Goal: Find specific page/section: Find specific page/section

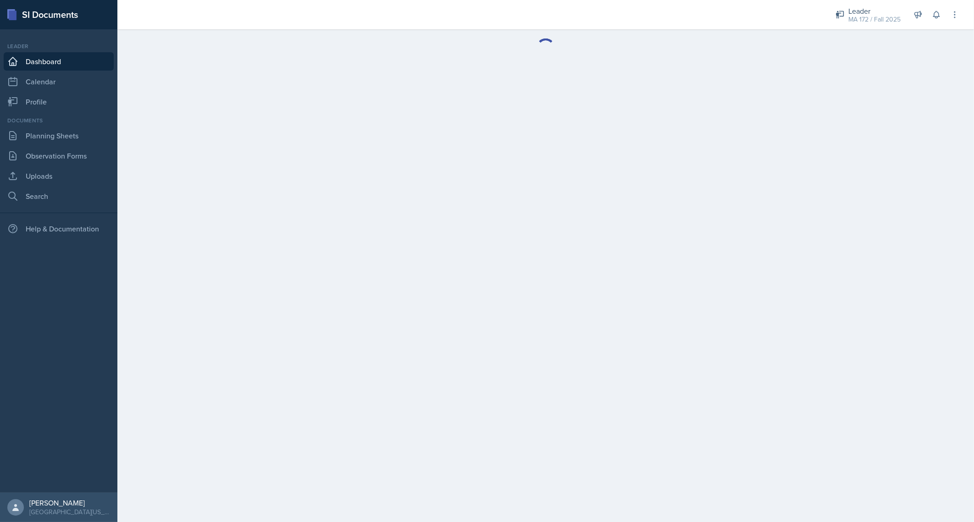
click at [677, 158] on main at bounding box center [545, 275] width 857 height 493
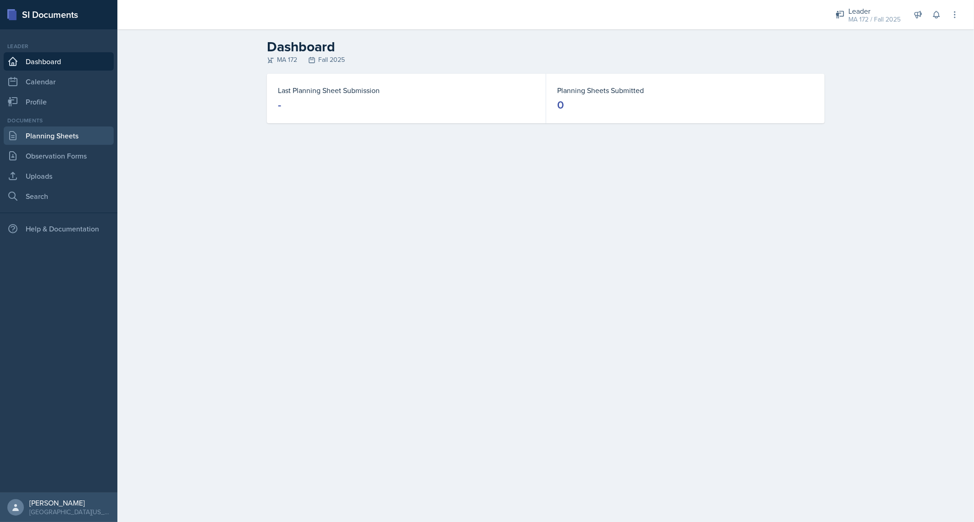
click at [51, 138] on link "Planning Sheets" at bounding box center [59, 136] width 110 height 18
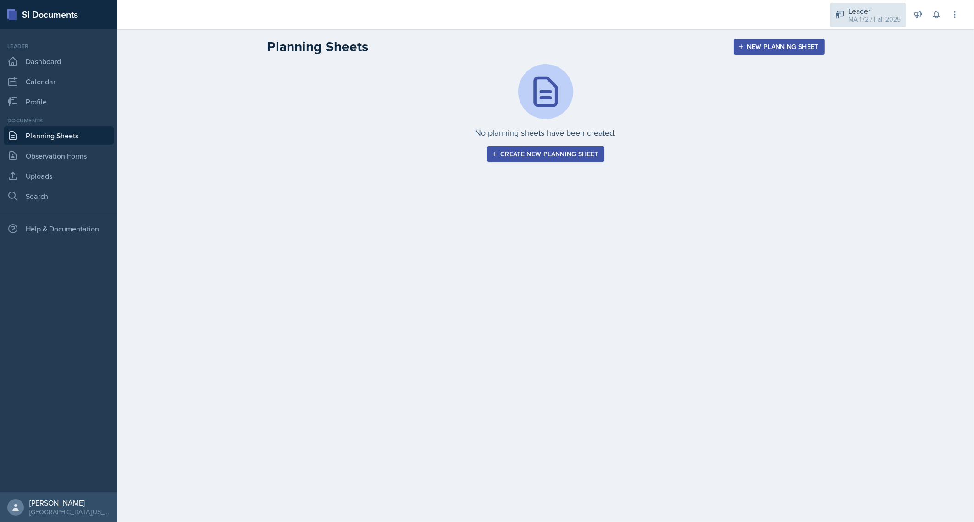
click at [874, 5] on div "Leader MA 172 / Fall 2025" at bounding box center [868, 15] width 76 height 24
click at [866, 41] on div "Leader" at bounding box center [869, 41] width 59 height 11
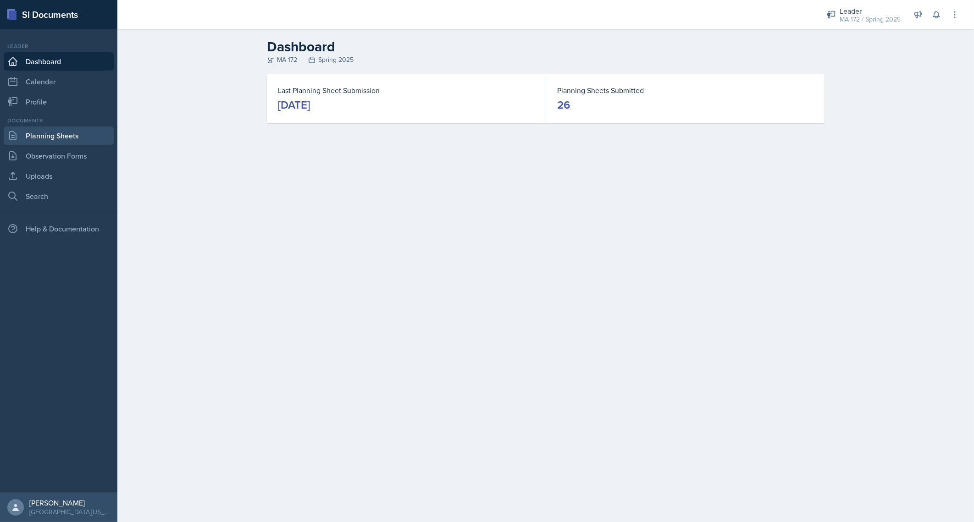
click at [83, 133] on link "Planning Sheets" at bounding box center [59, 136] width 110 height 18
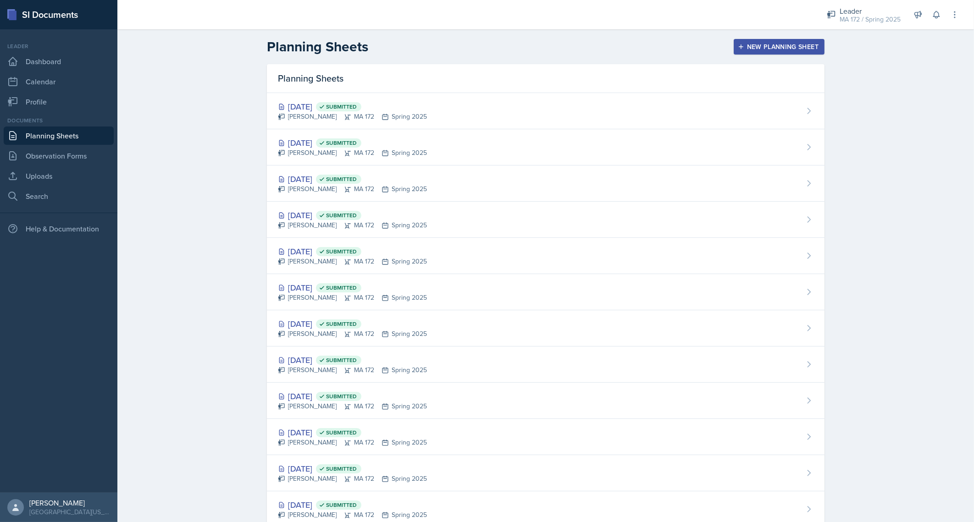
drag, startPoint x: 960, startPoint y: 411, endPoint x: 975, endPoint y: 442, distance: 34.5
click at [974, 442] on html "SI Documents Leader Dashboard Calendar Profile Documents Planning Sheets Observ…" at bounding box center [487, 261] width 974 height 522
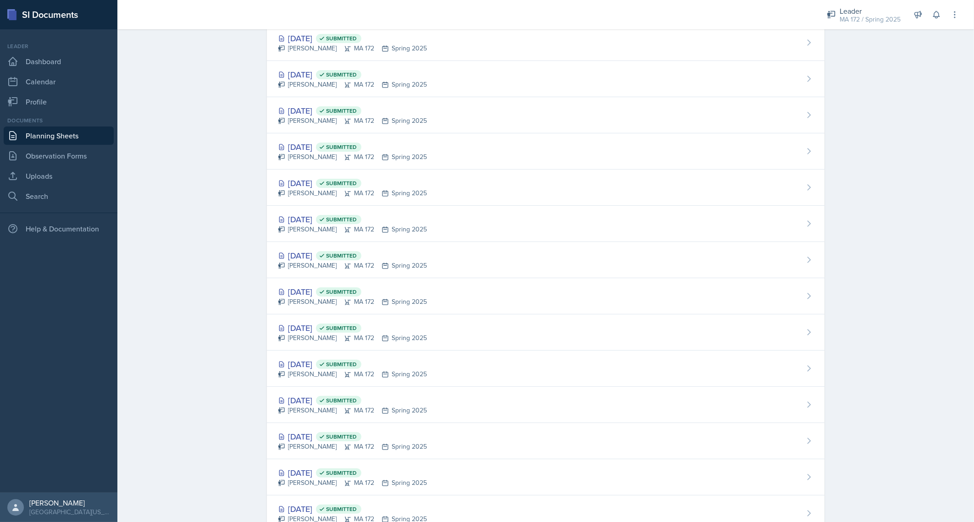
scroll to position [568, 0]
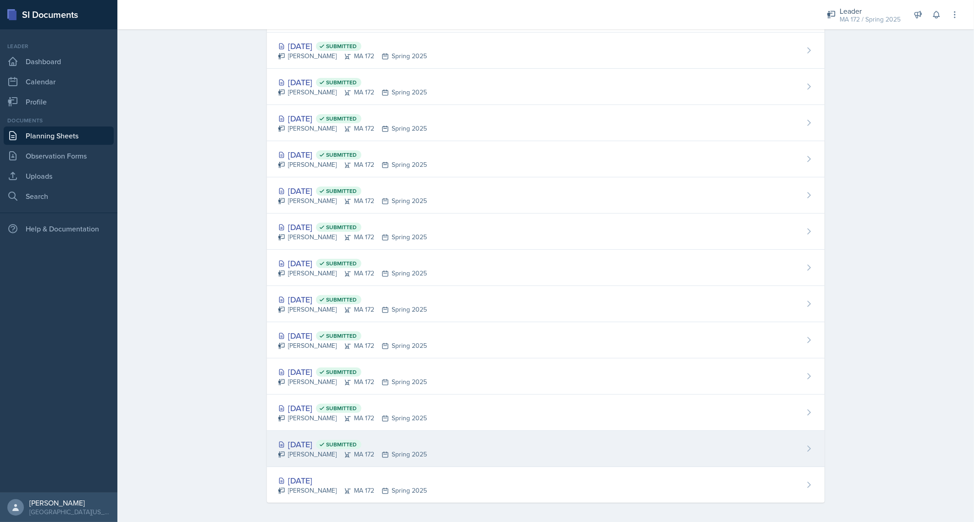
click at [318, 445] on div "[DATE] Submitted" at bounding box center [352, 444] width 149 height 12
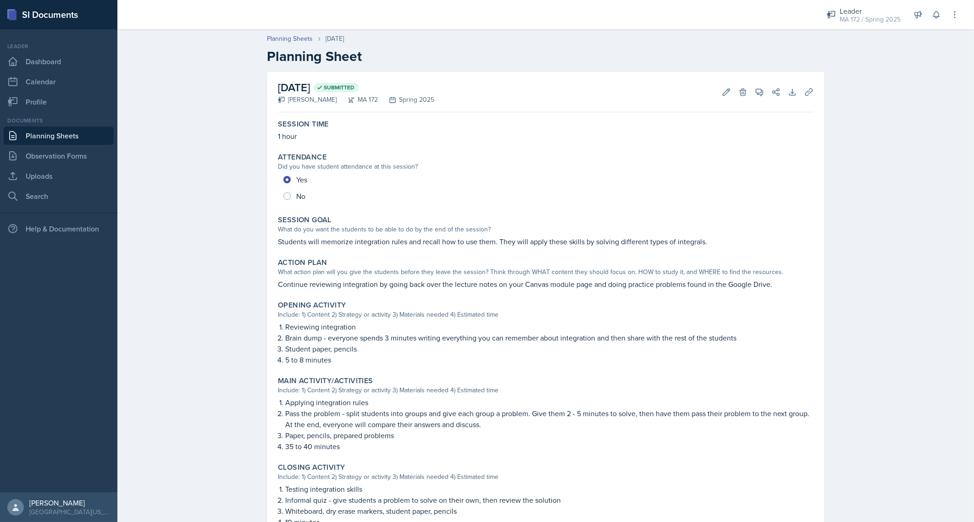
click at [147, 224] on div "Planning Sheets [DATE] Planning Sheet [DATE] Submitted [PERSON_NAME] MA 172 Spr…" at bounding box center [545, 332] width 857 height 614
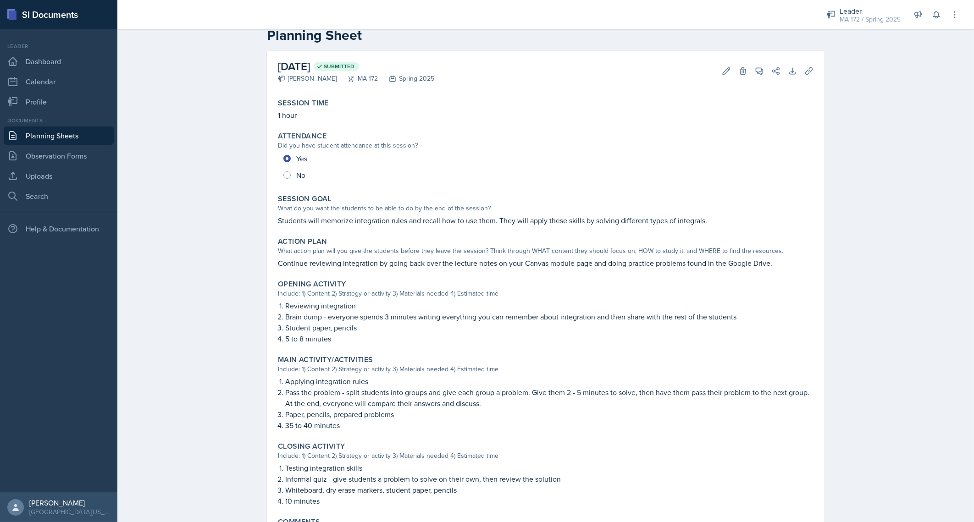
scroll to position [22, 0]
